Goal: Task Accomplishment & Management: Complete application form

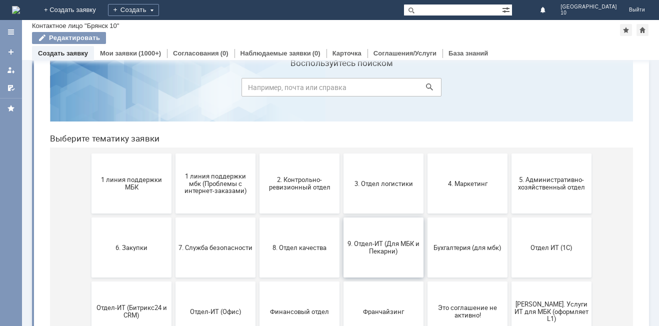
scroll to position [100, 0]
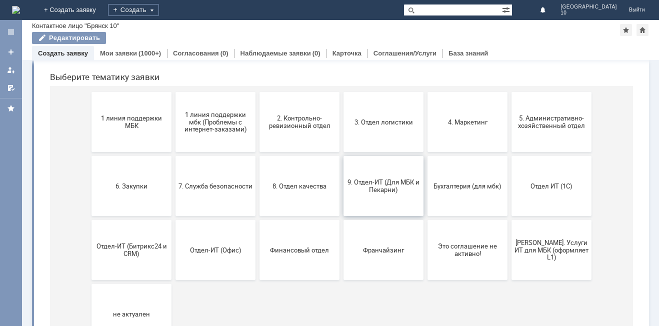
click at [384, 181] on span "9. Отдел-ИТ (Для МБК и Пекарни)" at bounding box center [383, 185] width 74 height 15
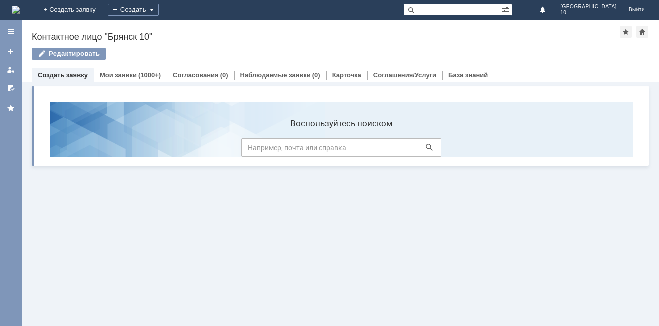
scroll to position [0, 0]
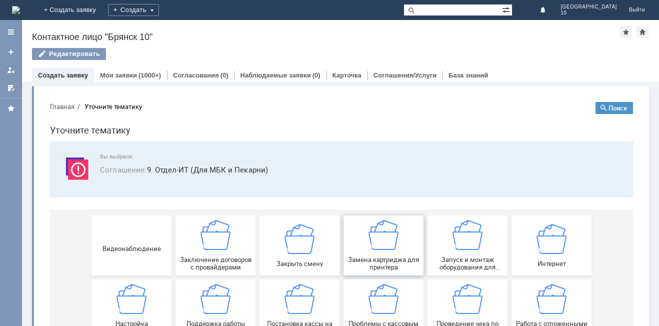
click at [368, 250] on img at bounding box center [383, 235] width 30 height 30
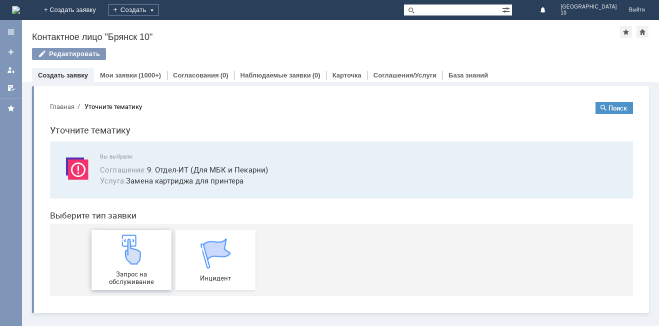
click at [139, 257] on img at bounding box center [131, 249] width 30 height 30
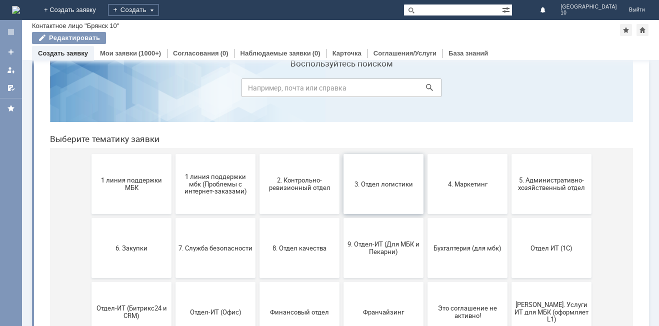
scroll to position [50, 0]
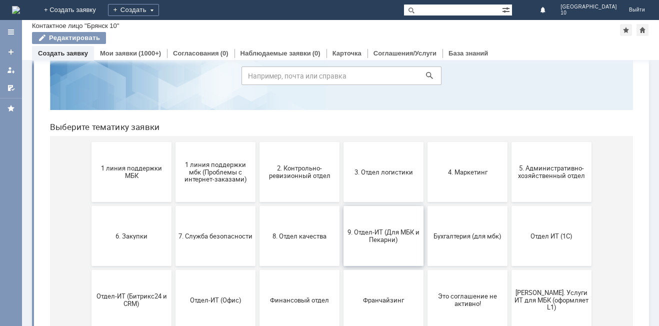
click at [364, 243] on span "9. Отдел-ИТ (Для МБК и Пекарни)" at bounding box center [383, 235] width 74 height 15
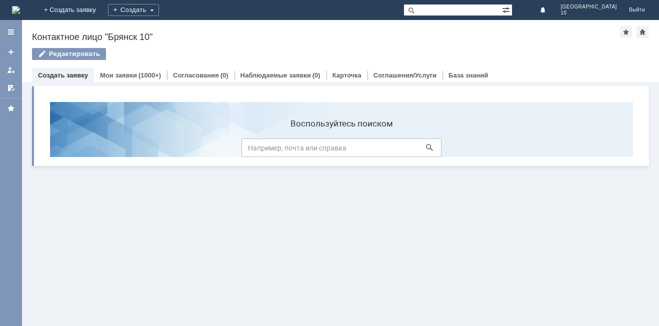
scroll to position [0, 0]
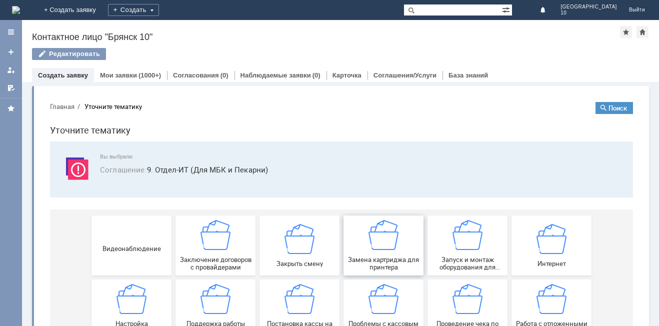
click at [373, 258] on span "Замена картриджа для принтера" at bounding box center [383, 263] width 74 height 15
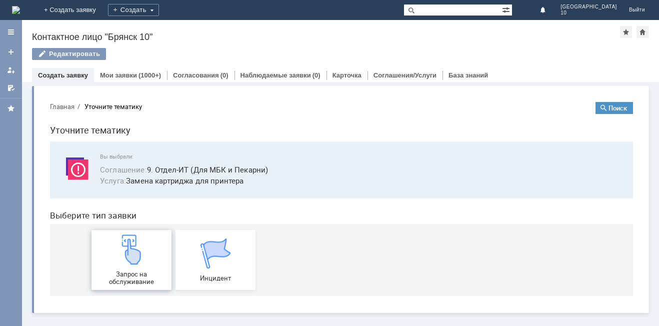
click at [121, 268] on div "Запрос на обслуживание" at bounding box center [131, 259] width 74 height 51
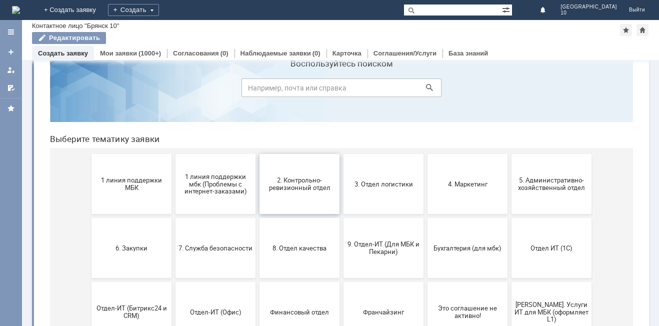
scroll to position [50, 0]
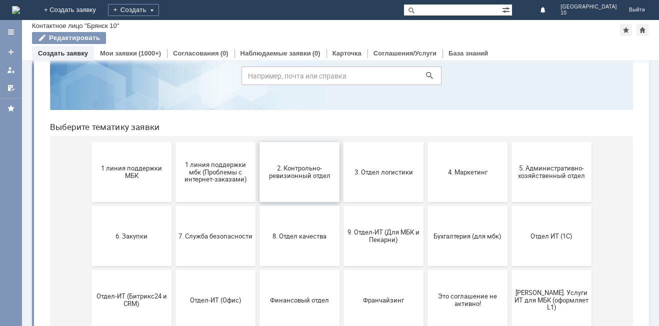
click at [298, 176] on span "2. Контрольно-ревизионный отдел" at bounding box center [299, 171] width 74 height 15
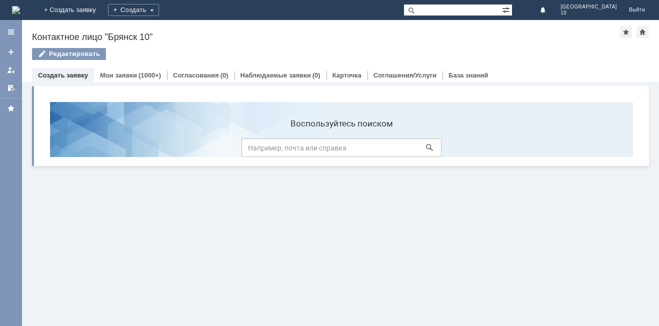
scroll to position [0, 0]
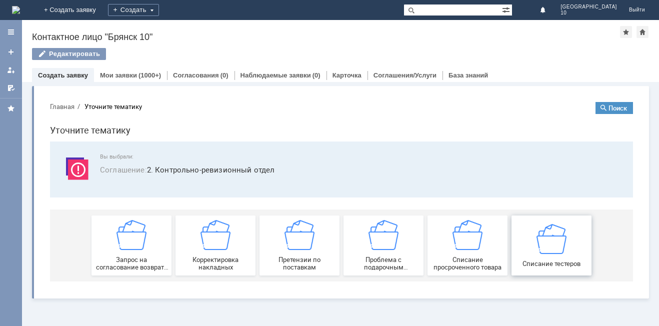
click at [545, 254] on div "Списание тестеров" at bounding box center [551, 244] width 74 height 43
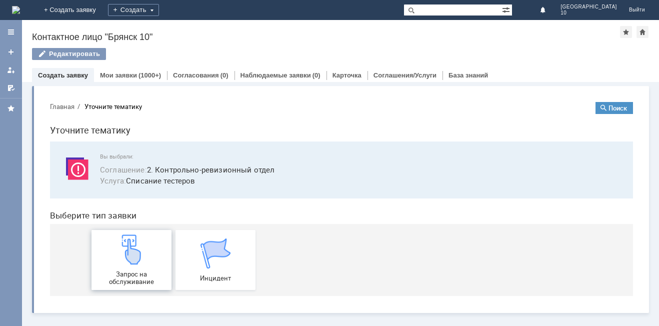
click at [148, 264] on div "Запрос на обслуживание" at bounding box center [131, 259] width 74 height 51
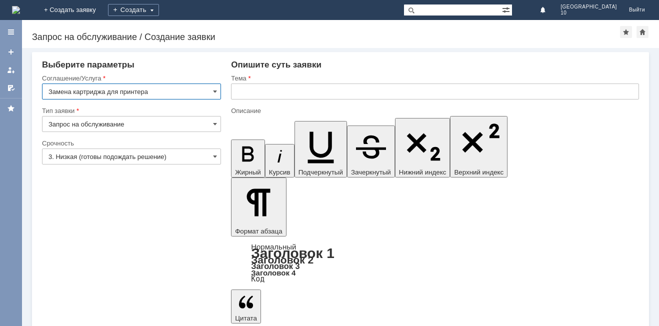
click at [236, 93] on input "text" at bounding box center [435, 91] width 408 height 16
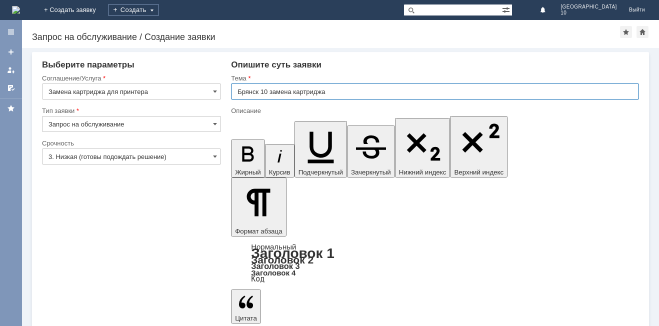
type input "Брянск 10 замена картриджа"
click at [236, 89] on input "text" at bounding box center [435, 91] width 408 height 16
type input "Брянск 10 списание тестеров"
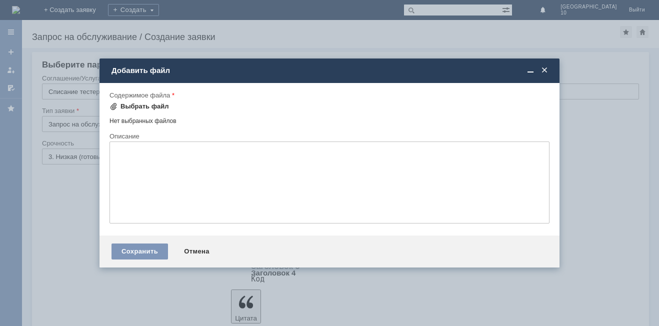
click at [116, 105] on span at bounding box center [113, 106] width 8 height 8
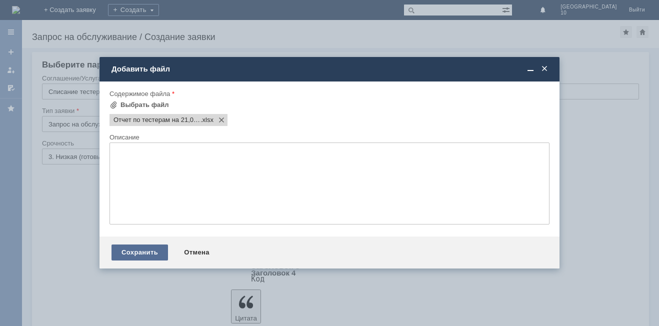
click at [143, 249] on div "Сохранить" at bounding box center [139, 252] width 56 height 16
